Goal: Task Accomplishment & Management: Manage account settings

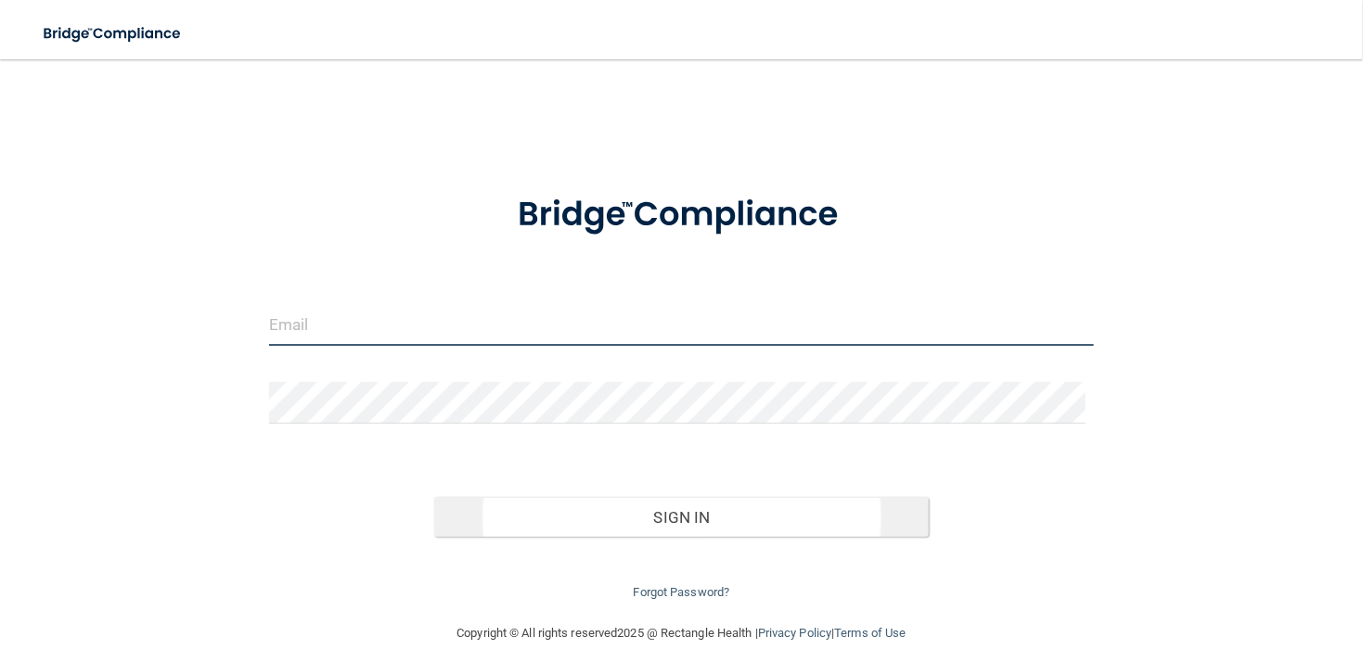
type input "[EMAIL_ADDRESS][DOMAIN_NAME]"
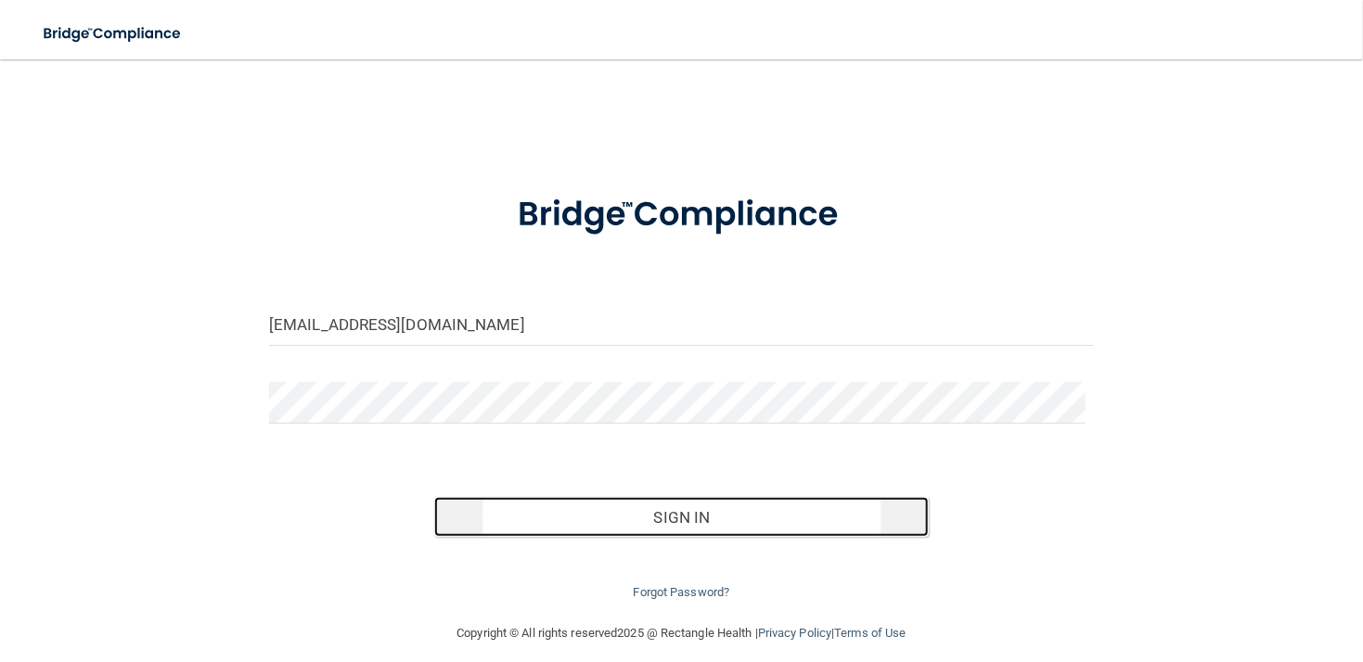
click at [625, 532] on button "Sign In" at bounding box center [681, 517] width 494 height 41
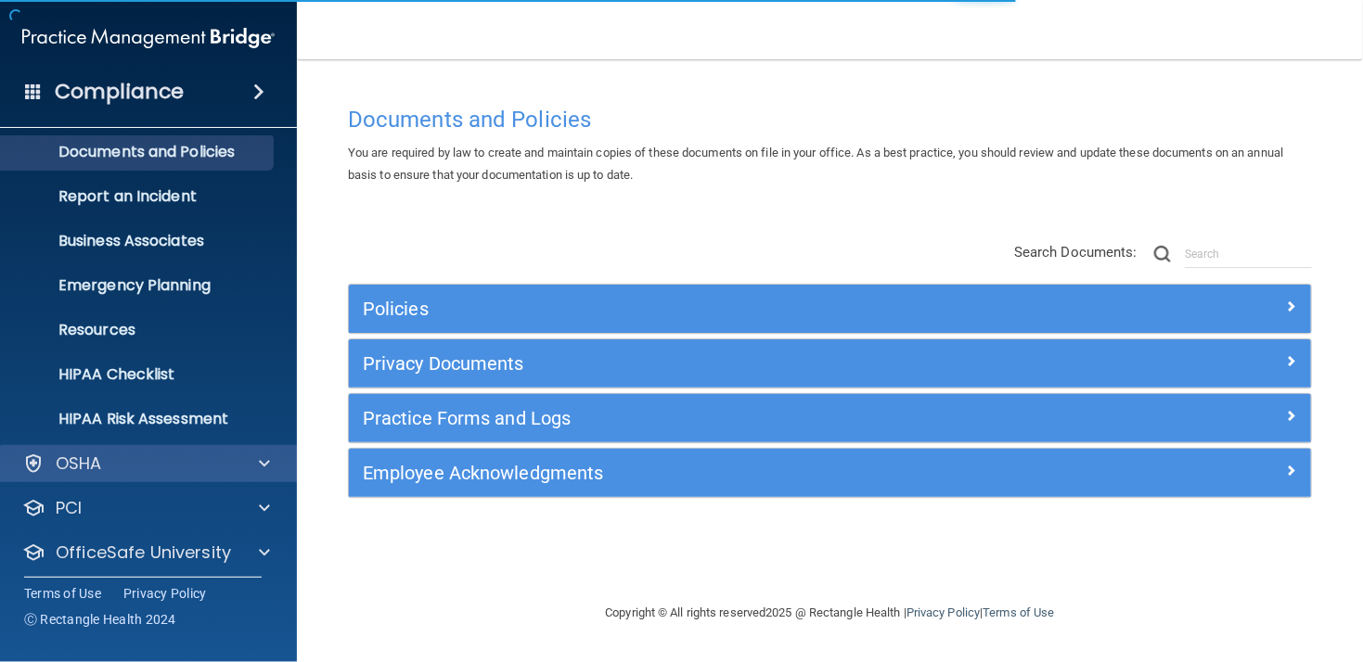
scroll to position [106, 0]
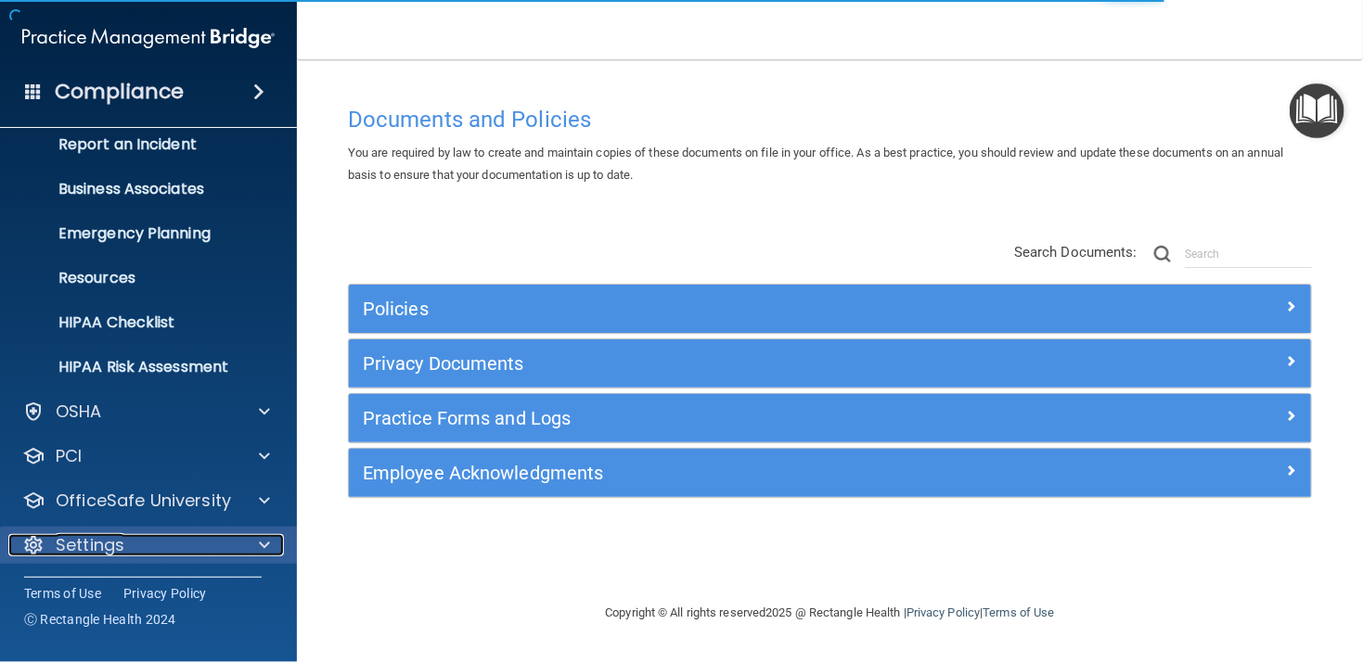
click at [89, 534] on p "Settings" at bounding box center [90, 545] width 69 height 22
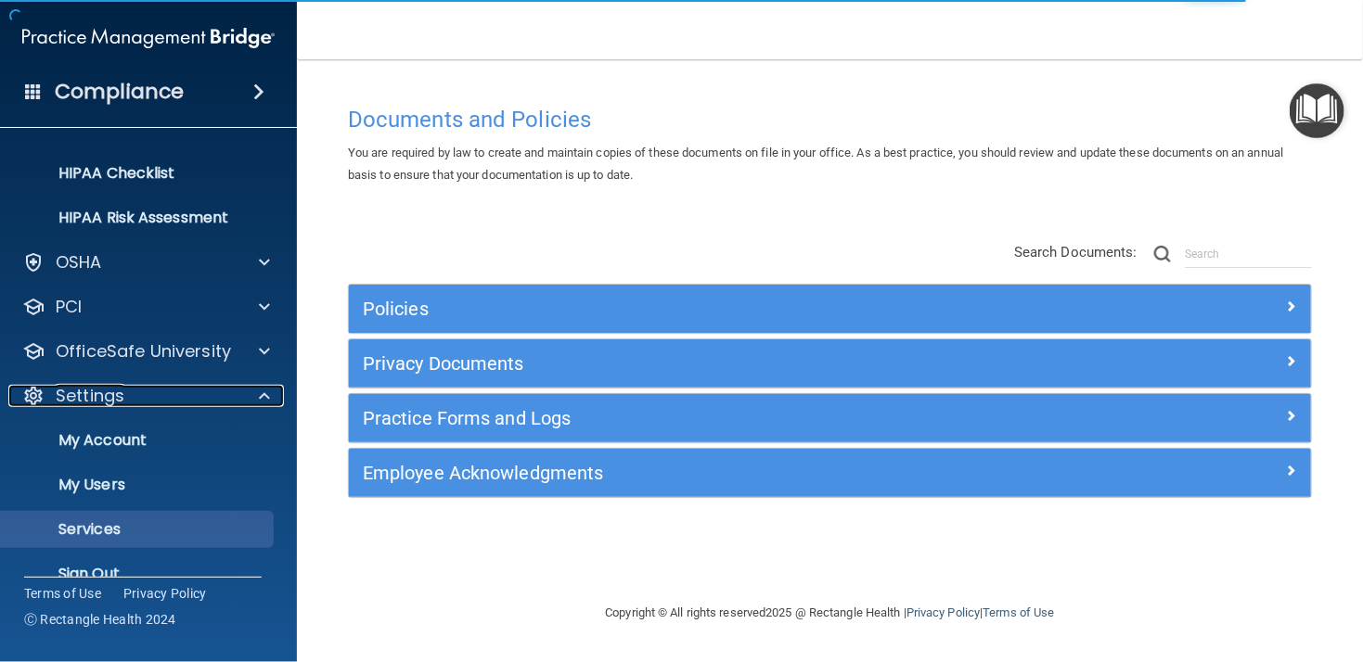
scroll to position [284, 0]
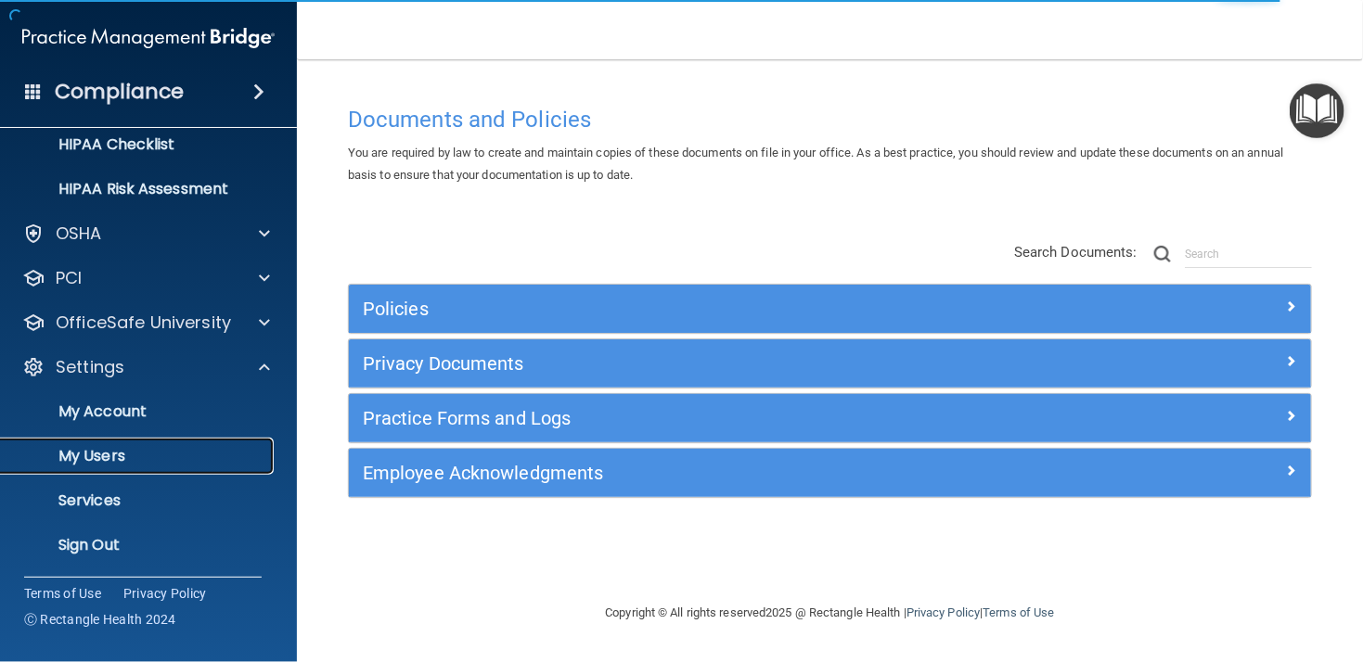
click at [100, 463] on p "My Users" at bounding box center [138, 456] width 253 height 19
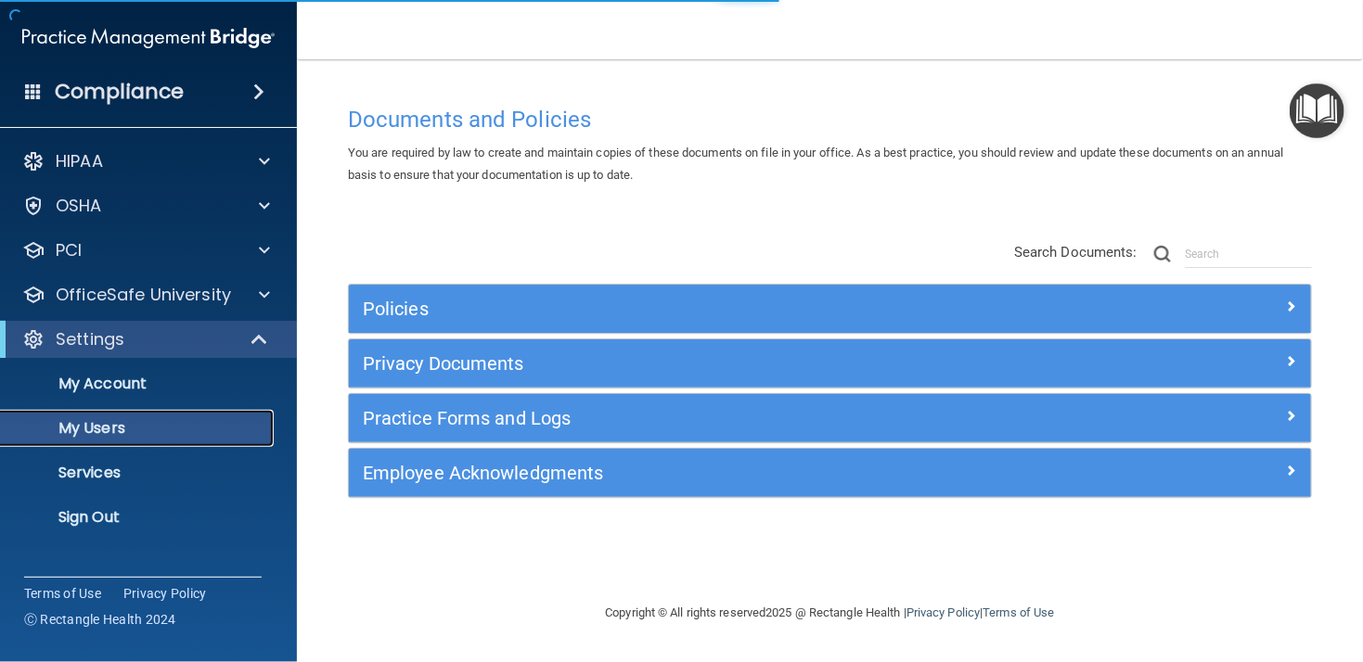
select select "20"
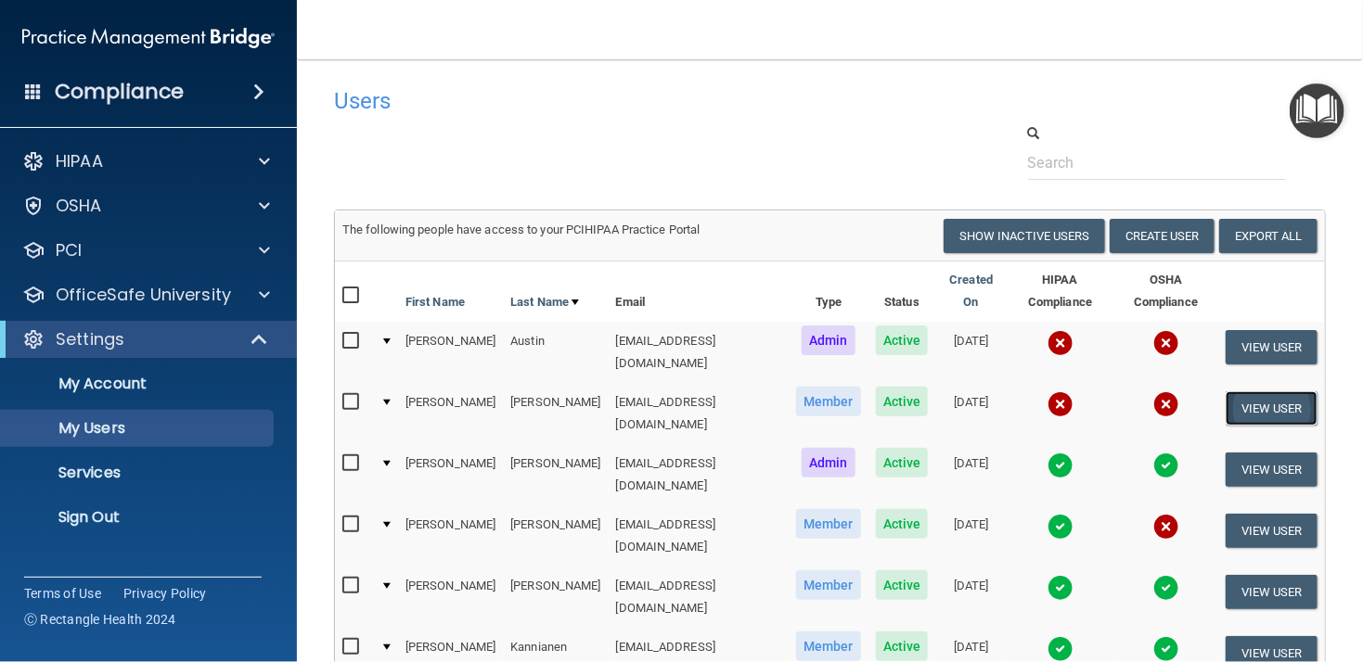
click at [1262, 391] on button "View User" at bounding box center [1271, 408] width 92 height 34
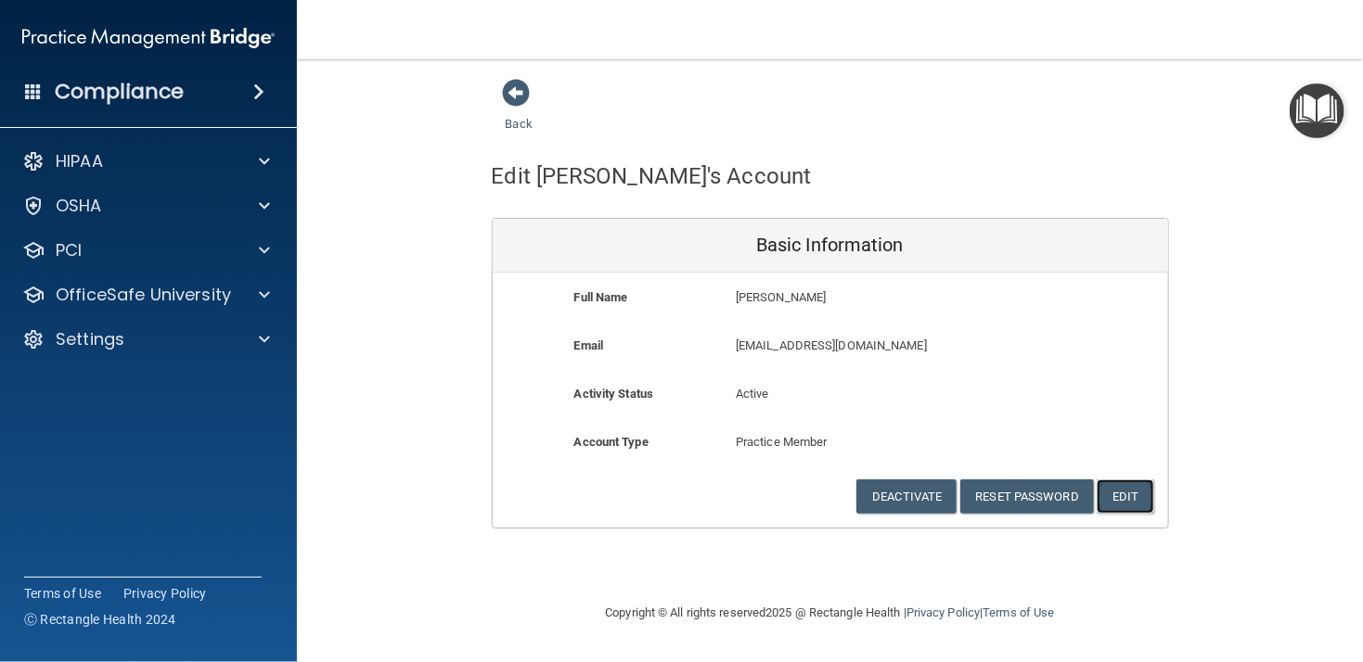
click at [1124, 500] on button "Edit" at bounding box center [1124, 497] width 57 height 34
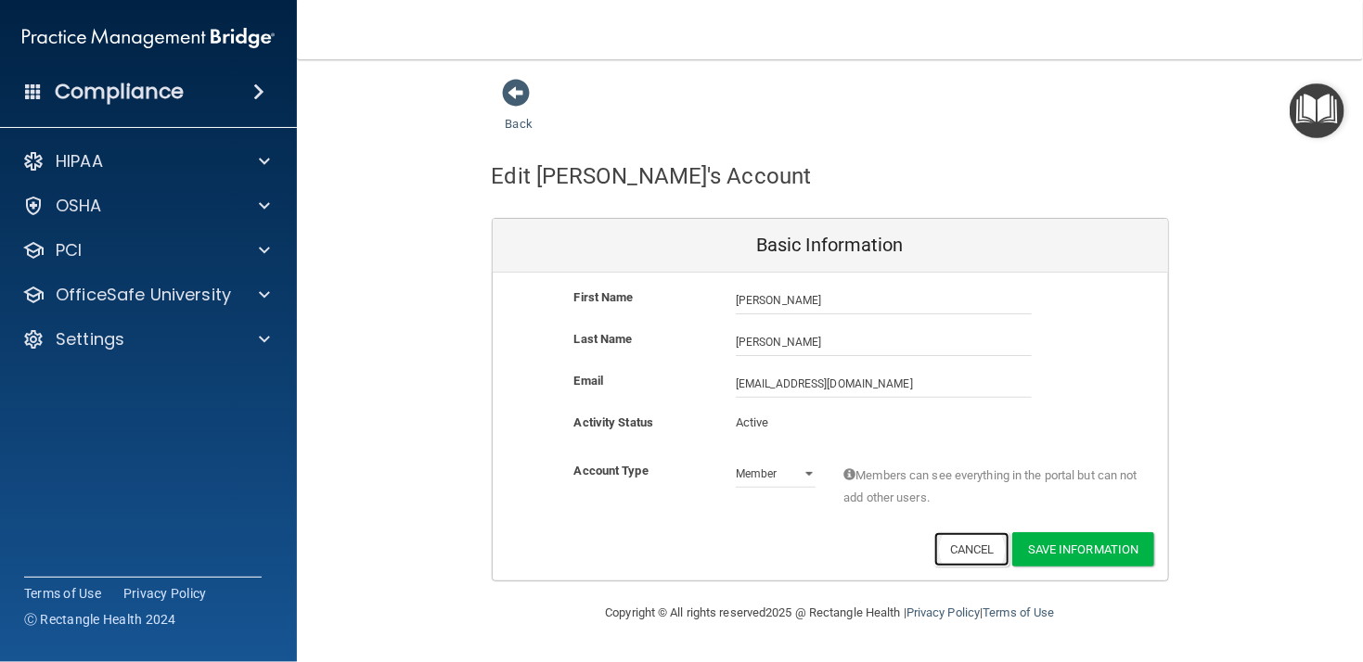
click at [955, 550] on button "Cancel" at bounding box center [971, 549] width 75 height 34
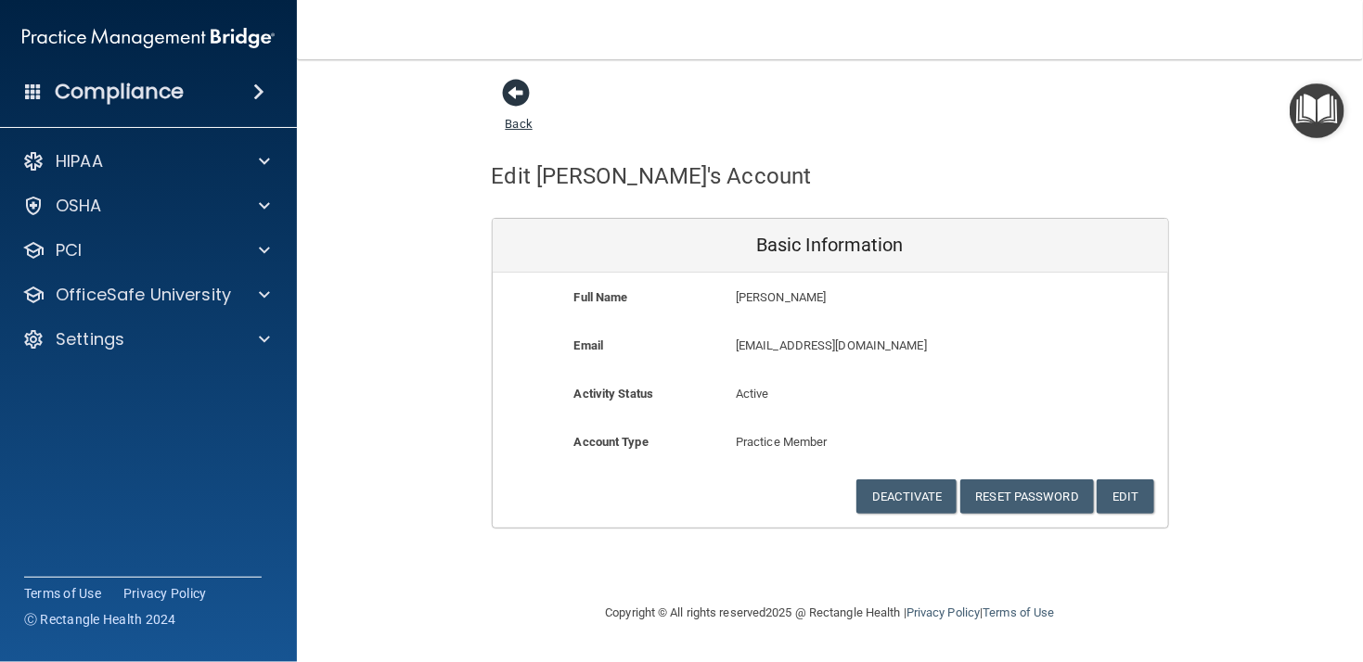
click at [516, 96] on span at bounding box center [517, 93] width 28 height 28
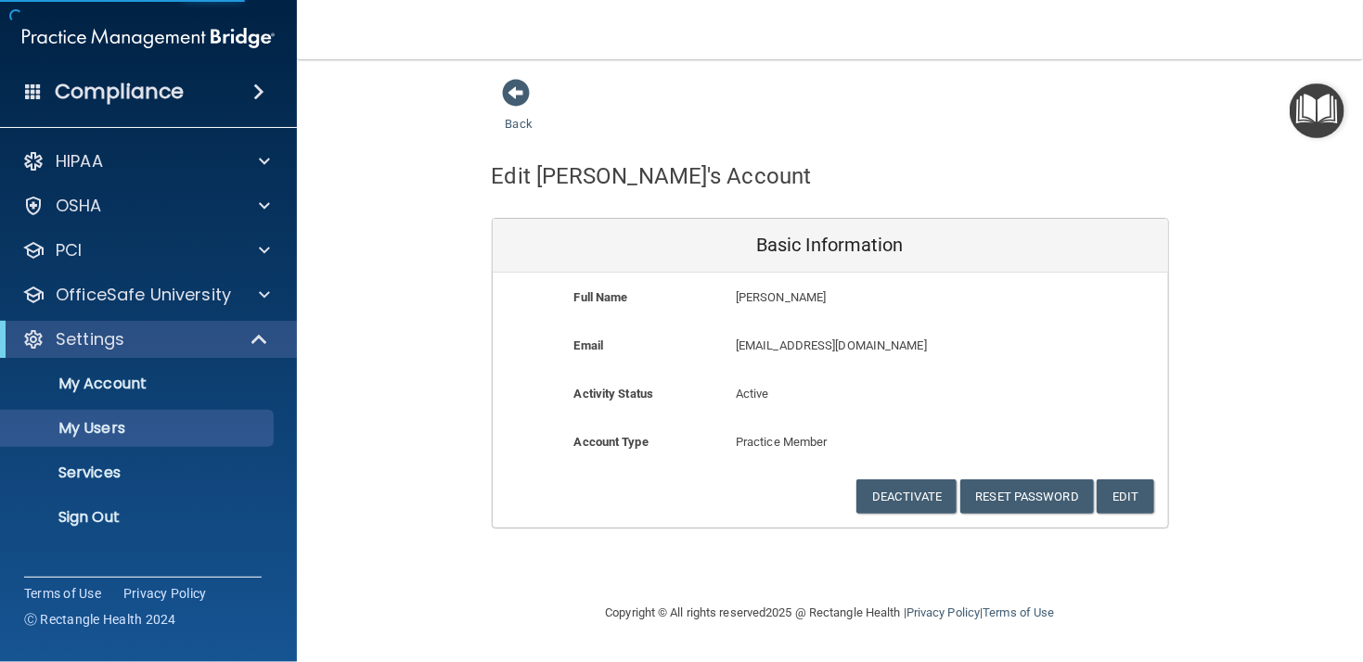
select select "20"
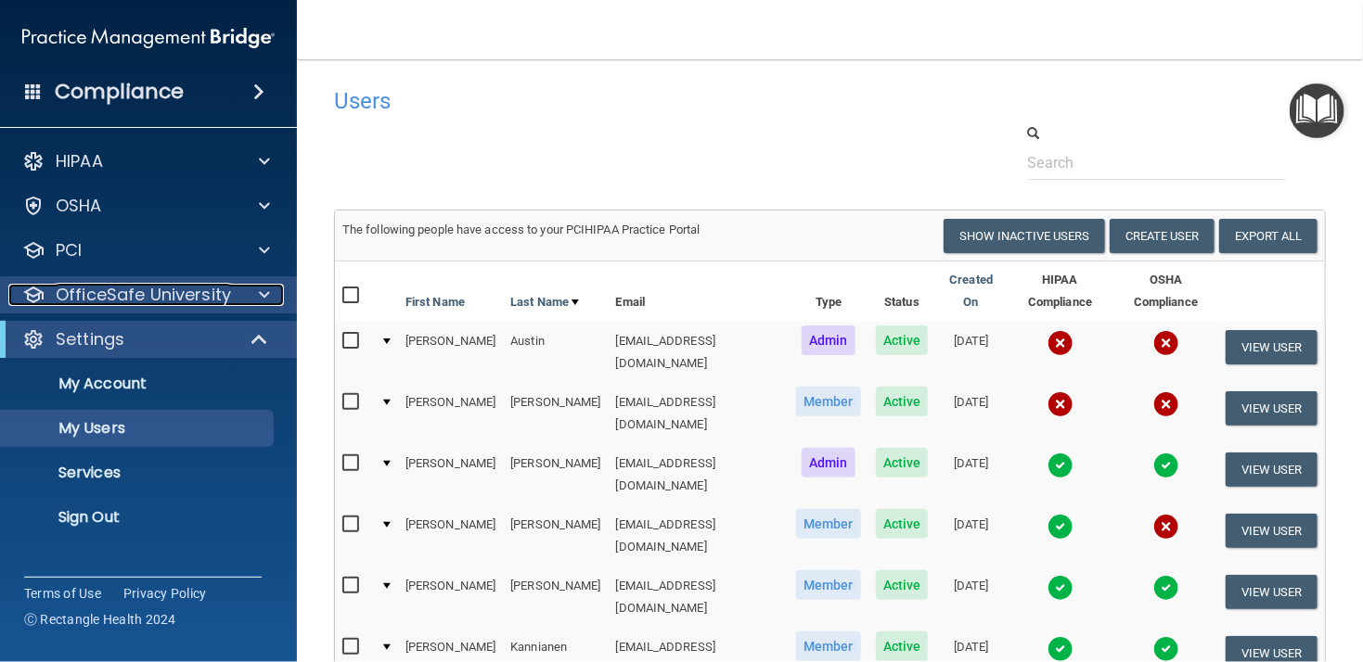
click at [143, 288] on p "OfficeSafe University" at bounding box center [143, 295] width 175 height 22
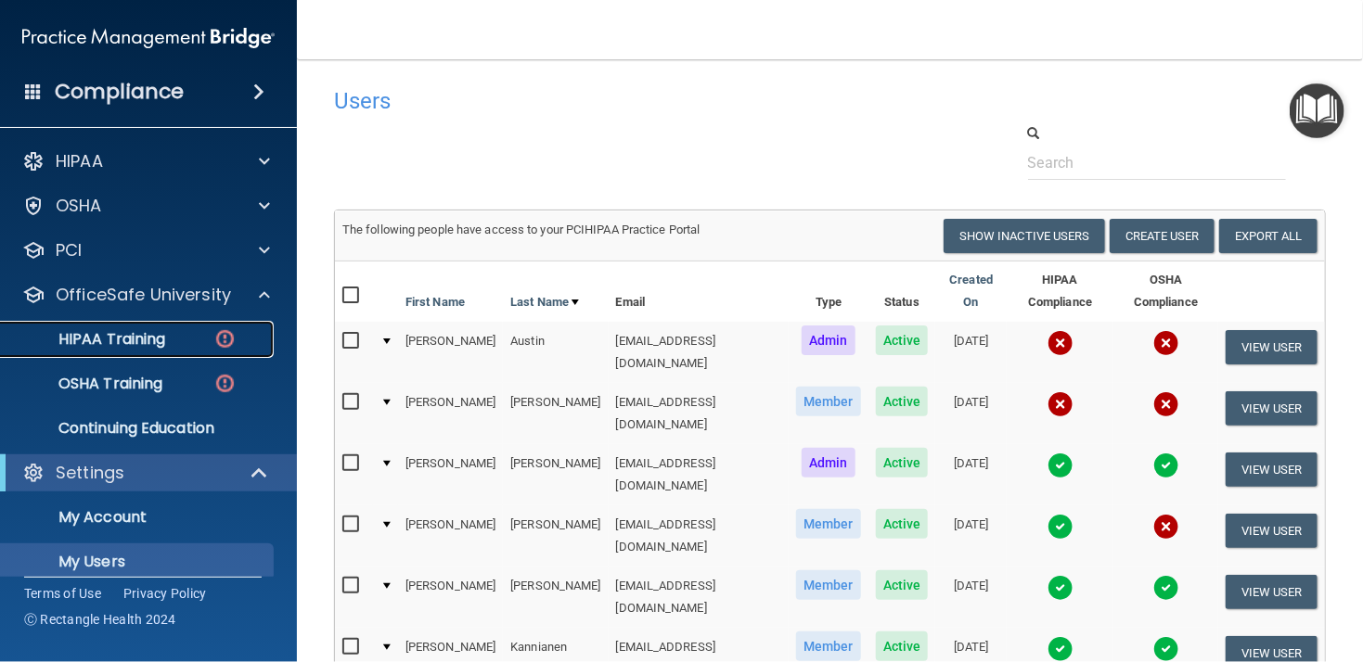
click at [147, 338] on p "HIPAA Training" at bounding box center [88, 339] width 153 height 19
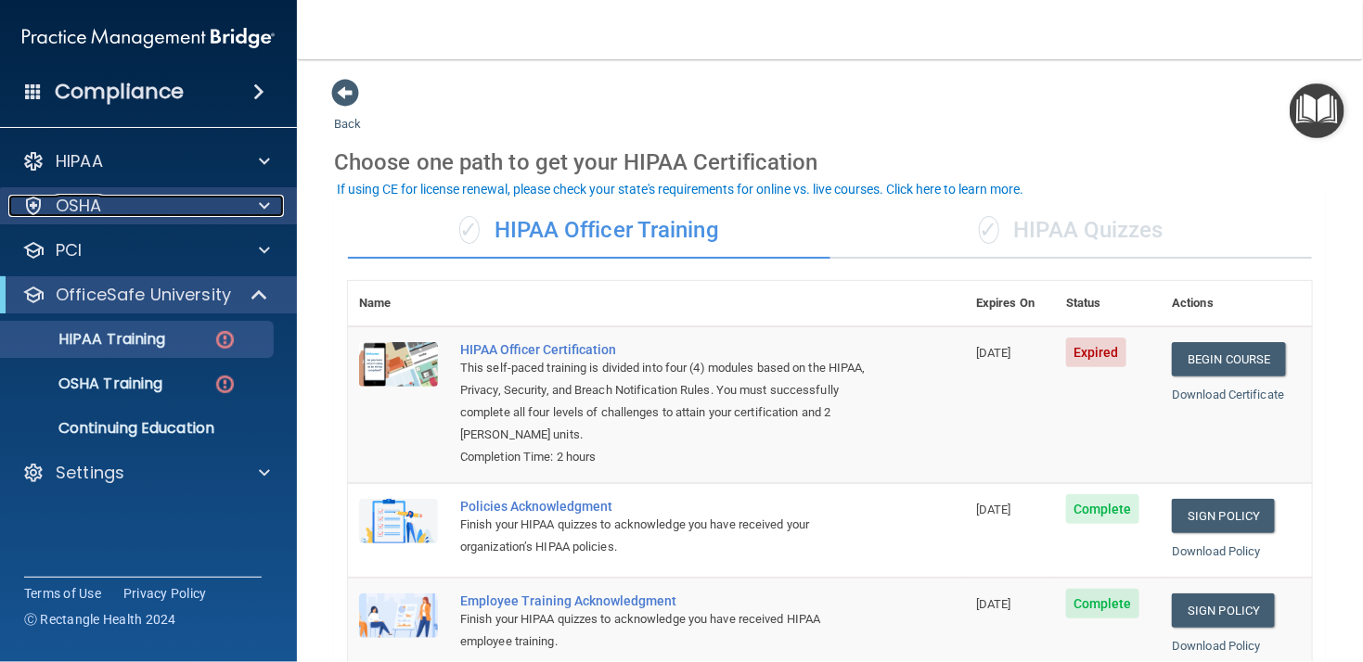
click at [254, 203] on div at bounding box center [261, 206] width 46 height 22
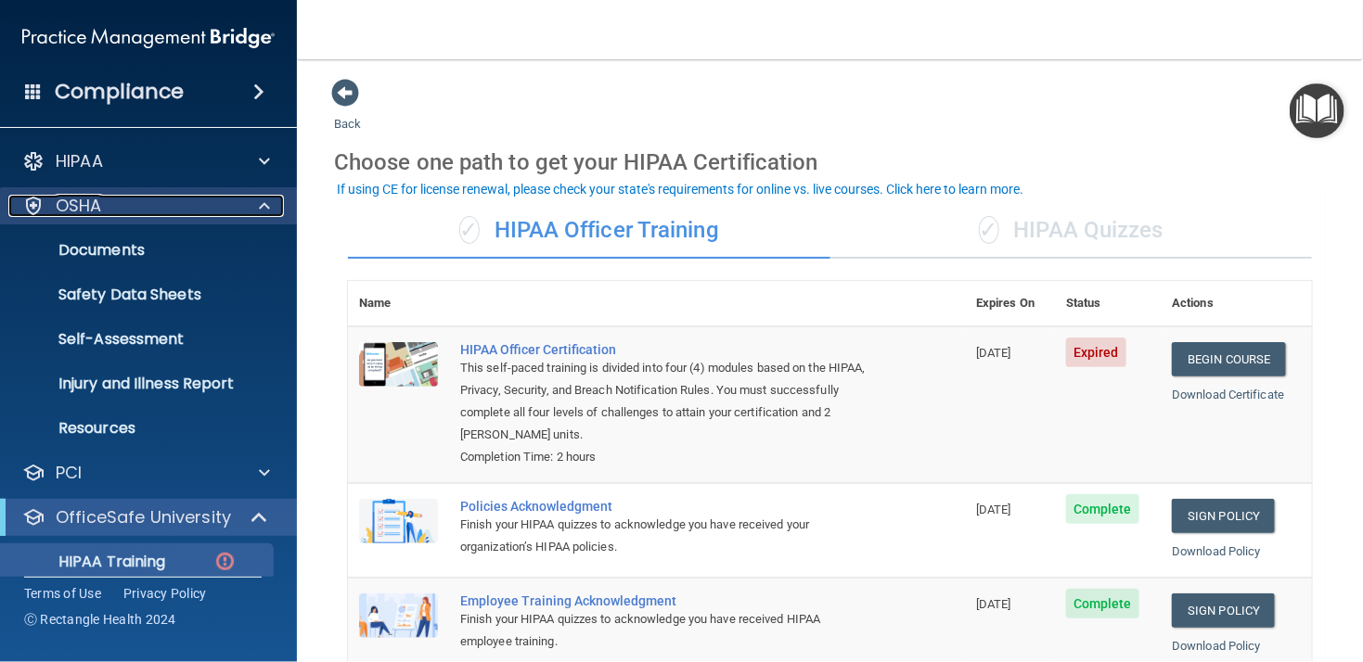
click at [254, 203] on div at bounding box center [261, 206] width 46 height 22
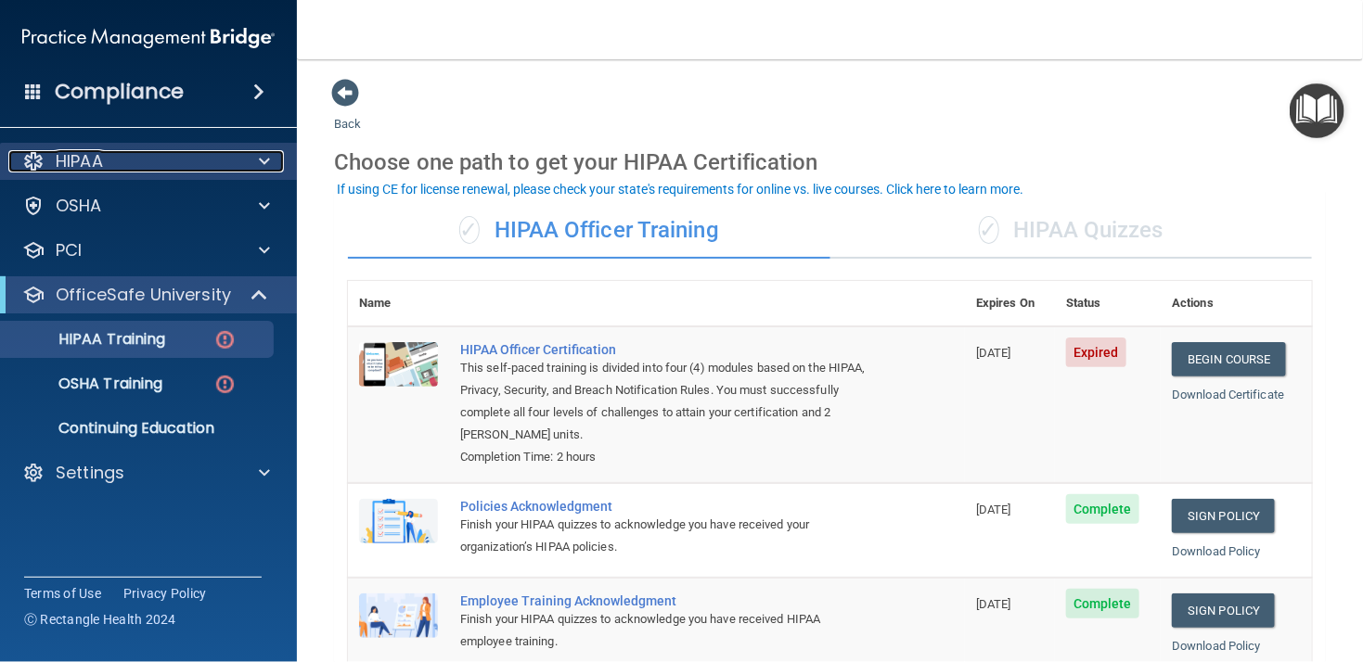
click at [269, 160] on span at bounding box center [264, 161] width 11 height 22
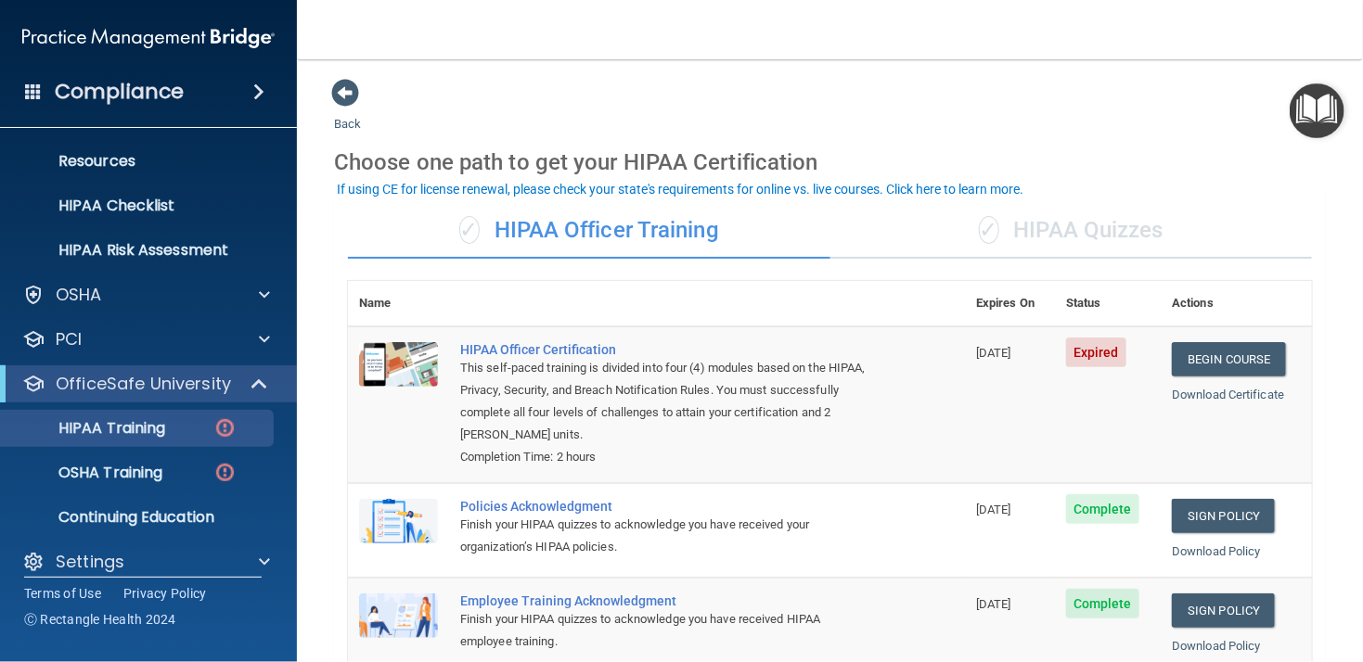
scroll to position [239, 0]
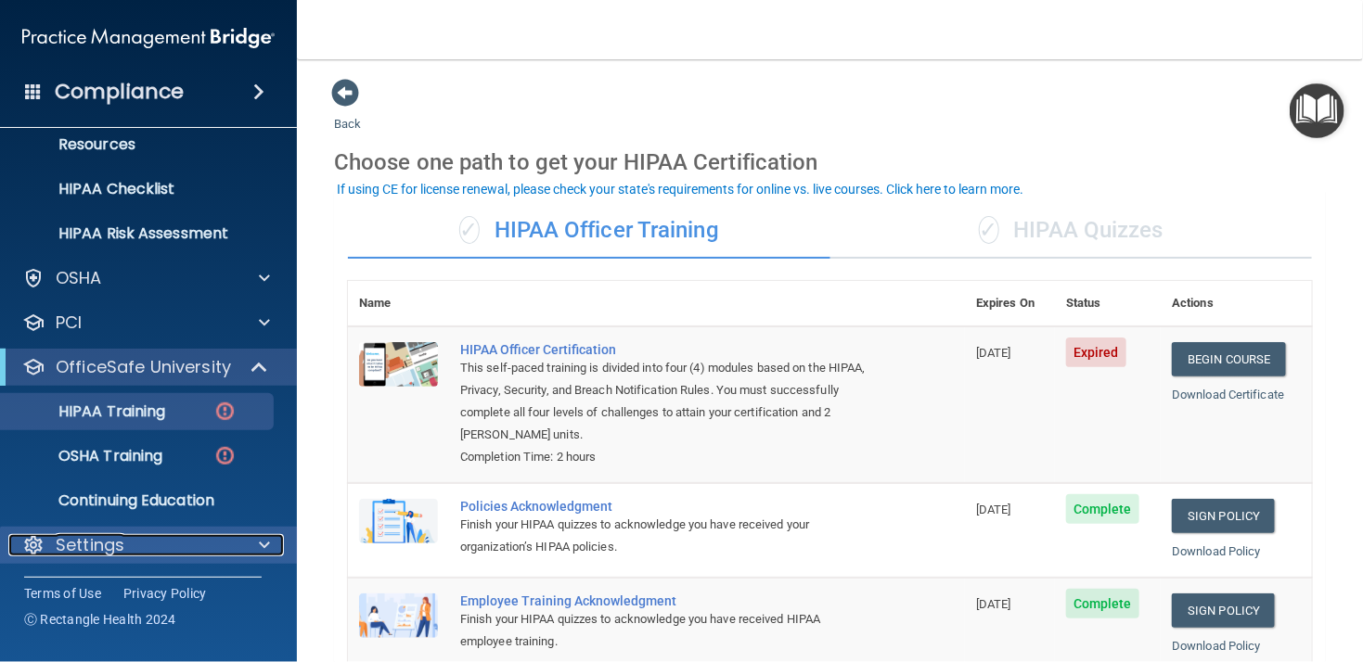
click at [139, 545] on div "Settings" at bounding box center [123, 545] width 230 height 22
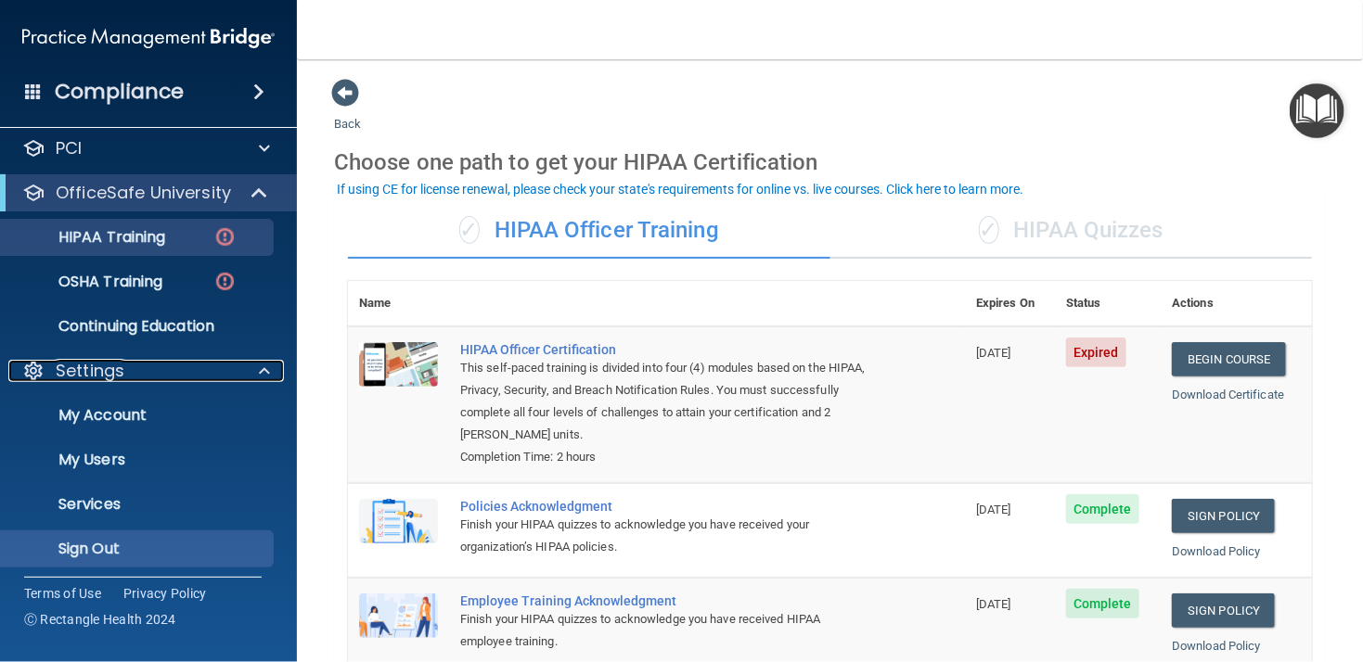
scroll to position [417, 0]
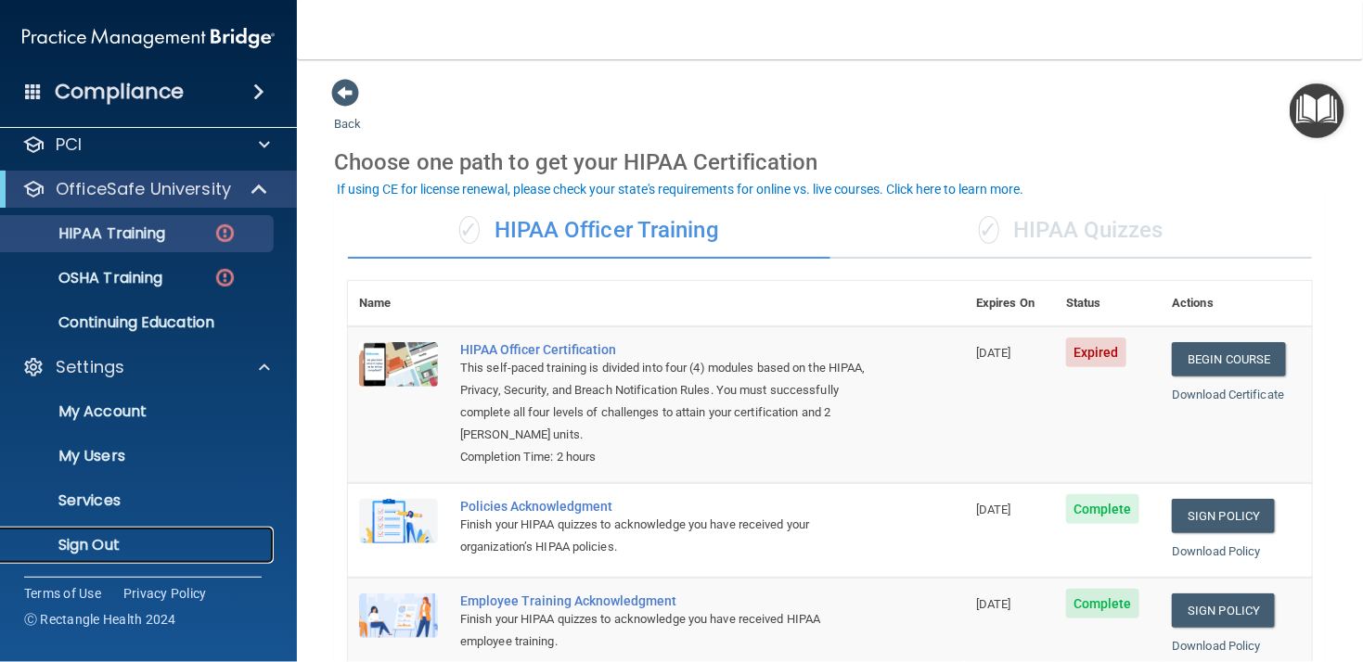
click at [131, 542] on p "Sign Out" at bounding box center [138, 545] width 253 height 19
